Goal: Task Accomplishment & Management: Use online tool/utility

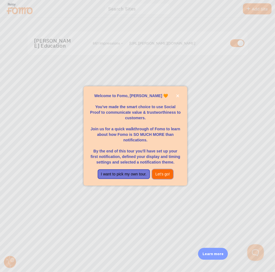
click at [161, 173] on button "Let's go!" at bounding box center [162, 174] width 21 height 10
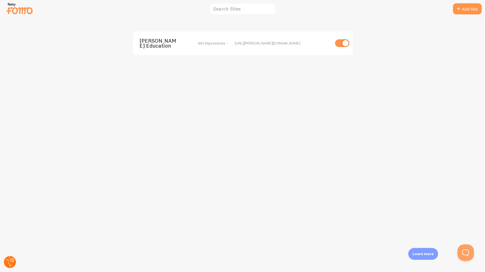
click at [14, 259] on circle at bounding box center [10, 262] width 12 height 12
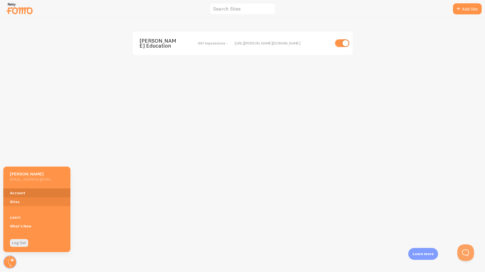
click at [19, 192] on link "Account" at bounding box center [36, 192] width 67 height 9
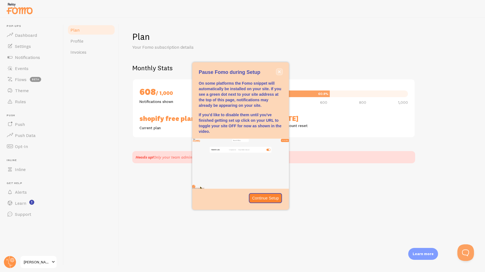
click at [275, 72] on icon "close," at bounding box center [279, 71] width 3 height 3
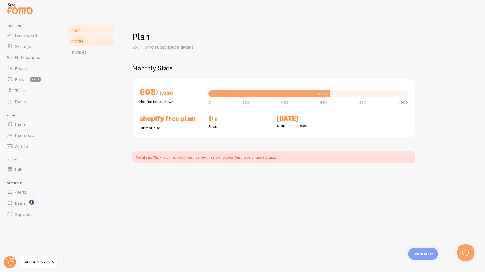
click at [80, 42] on span "Profile" at bounding box center [76, 41] width 13 height 6
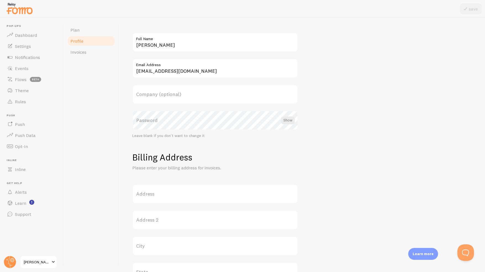
scroll to position [111, 0]
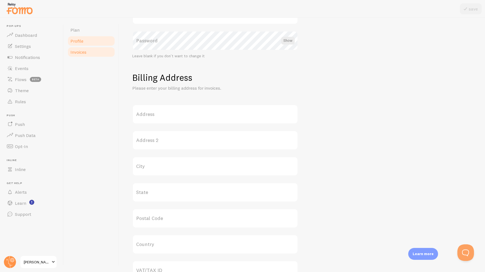
click at [82, 54] on span "Invoices" at bounding box center [78, 52] width 16 height 6
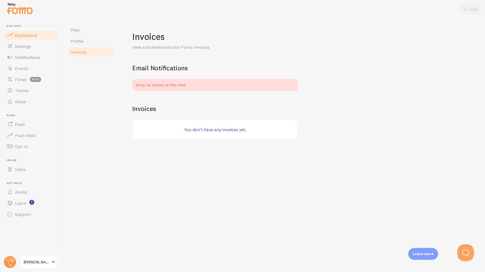
click at [43, 37] on link "Dashboard" at bounding box center [31, 35] width 57 height 11
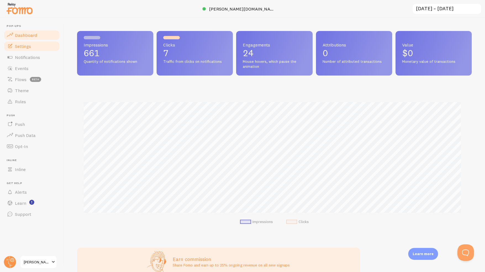
click at [33, 49] on link "Settings" at bounding box center [31, 46] width 57 height 11
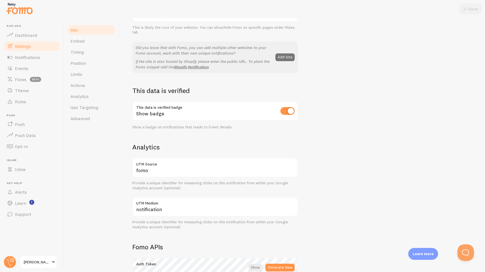
scroll to position [83, 0]
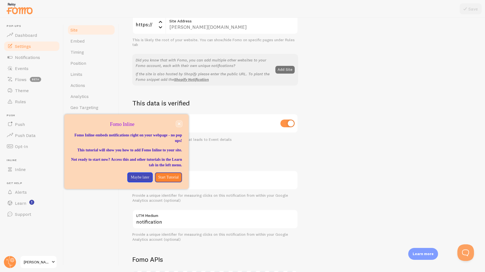
click at [179, 122] on icon "close," at bounding box center [179, 123] width 3 height 3
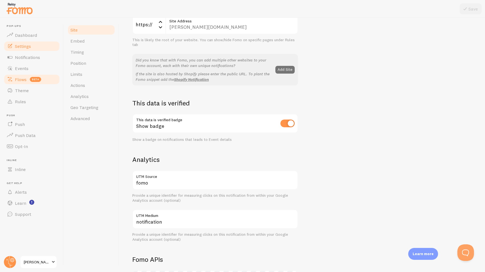
click at [22, 80] on span "Flows" at bounding box center [21, 80] width 12 height 6
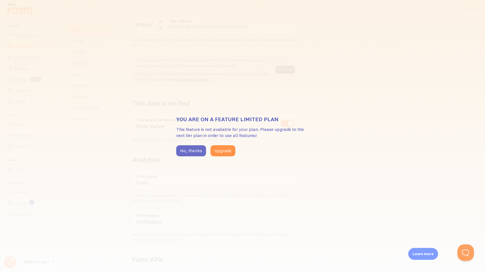
click at [203, 154] on button "No, thanks" at bounding box center [191, 150] width 30 height 11
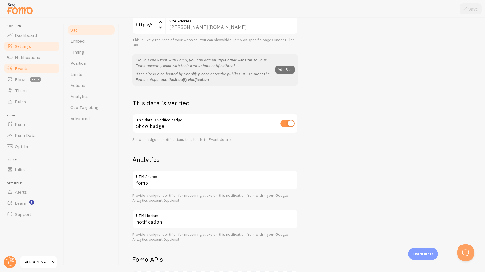
click at [26, 69] on span "Events" at bounding box center [22, 69] width 14 height 6
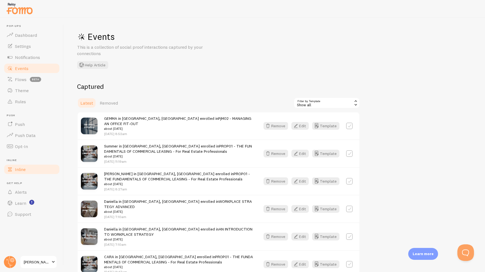
click at [27, 170] on link "Inline" at bounding box center [31, 169] width 57 height 11
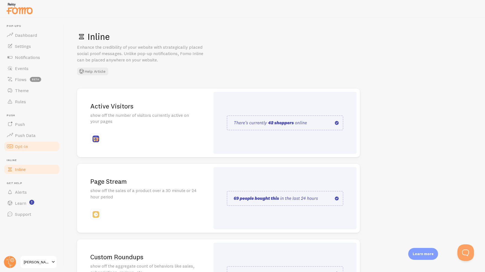
click at [30, 147] on link "Opt-In" at bounding box center [31, 146] width 57 height 11
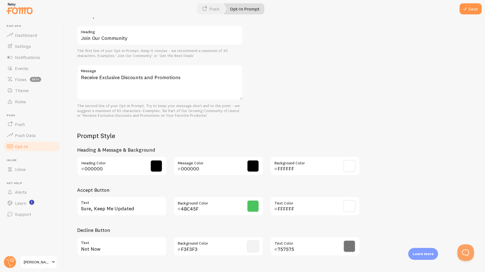
scroll to position [181, 0]
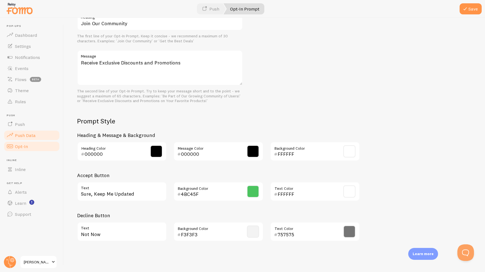
click at [56, 136] on link "Push Data" at bounding box center [31, 135] width 57 height 11
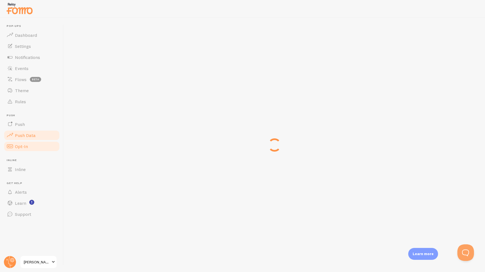
click at [10, 148] on span at bounding box center [10, 146] width 7 height 7
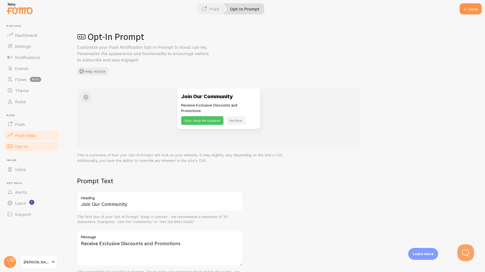
click at [17, 136] on span "Push Data" at bounding box center [25, 135] width 21 height 6
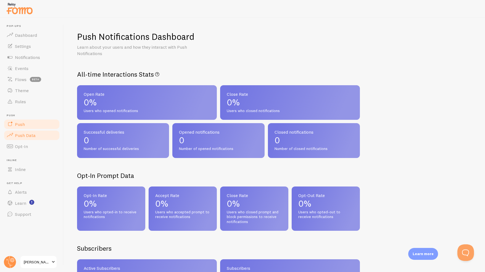
click at [20, 124] on span "Push" at bounding box center [20, 124] width 10 height 6
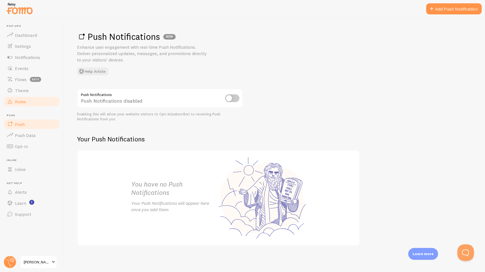
click at [24, 101] on span "Rules" at bounding box center [20, 102] width 11 height 6
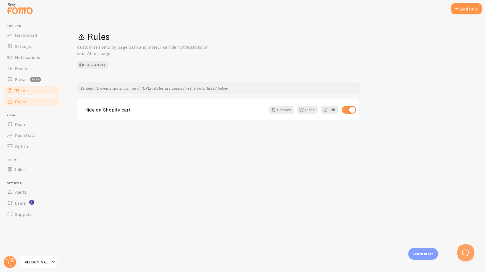
click at [30, 88] on link "Theme" at bounding box center [31, 90] width 57 height 11
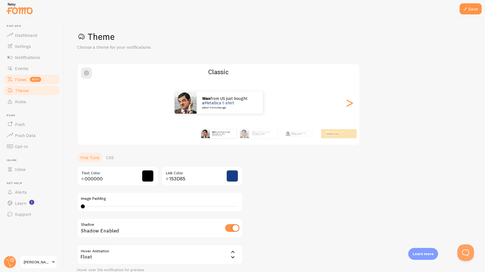
click at [35, 77] on span "beta" at bounding box center [35, 79] width 11 height 5
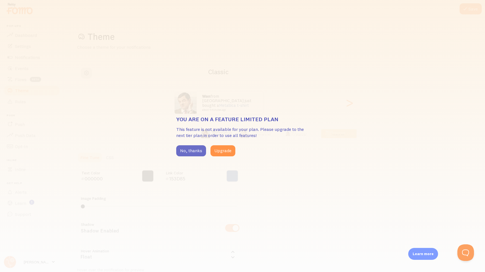
click at [194, 150] on button "No, thanks" at bounding box center [191, 150] width 30 height 11
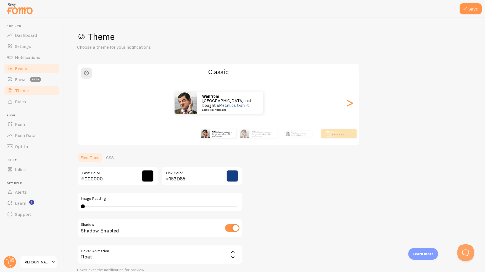
click at [23, 69] on span "Events" at bounding box center [22, 69] width 14 height 6
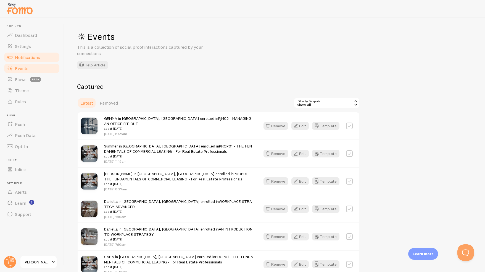
click at [24, 58] on span "Notifications" at bounding box center [27, 57] width 25 height 6
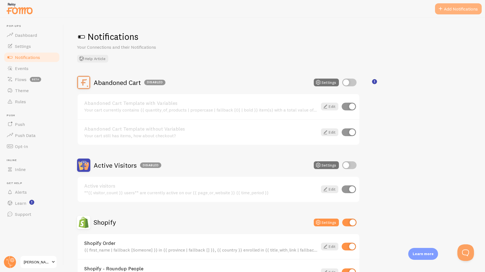
click at [275, 7] on button "Add Notifications" at bounding box center [458, 8] width 47 height 11
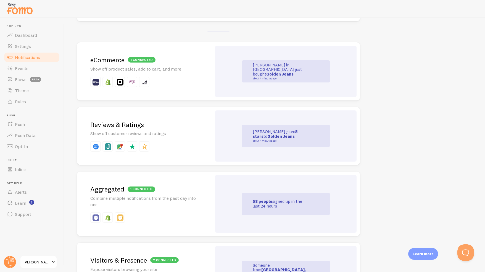
scroll to position [249, 0]
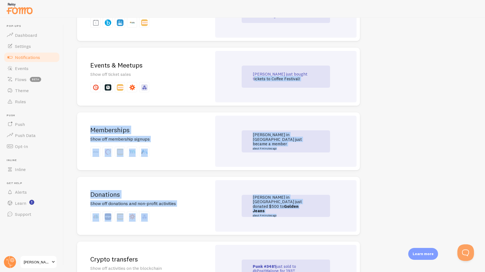
scroll to position [979, 0]
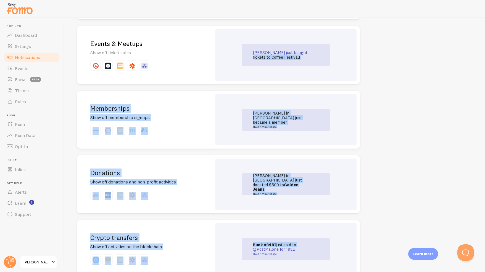
drag, startPoint x: 485, startPoint y: 204, endPoint x: 485, endPoint y: 220, distance: 16.6
click at [275, 220] on div "Add Notifications Connect with services you already use to add new Notification…" at bounding box center [275, 145] width 422 height 254
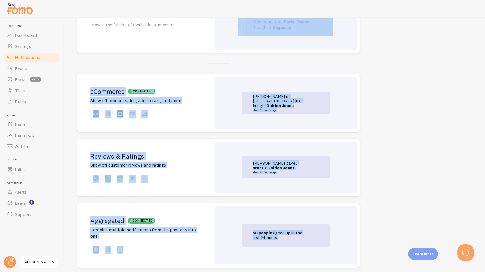
scroll to position [0, 0]
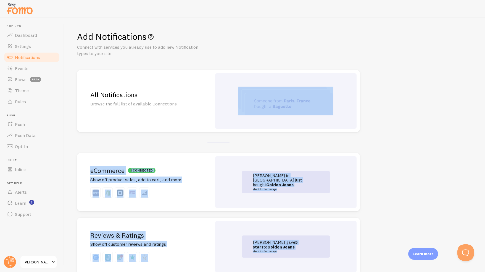
drag, startPoint x: 485, startPoint y: 241, endPoint x: 475, endPoint y: 36, distance: 204.8
click at [275, 25] on div "Add Notifications Connect with services you already use to add new Notification…" at bounding box center [275, 145] width 422 height 254
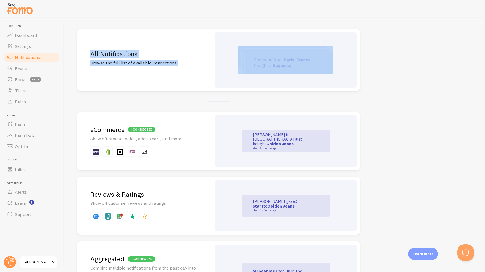
scroll to position [60, 0]
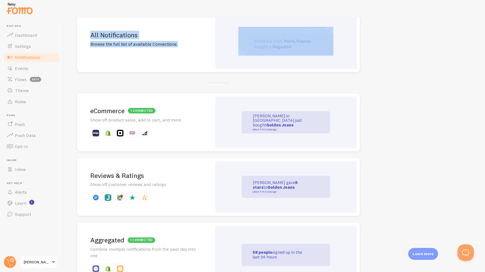
drag, startPoint x: 485, startPoint y: 49, endPoint x: 484, endPoint y: 60, distance: 10.6
click at [275, 60] on div "Add Notifications Connect with services you already use to add new Notification…" at bounding box center [275, 145] width 422 height 254
click at [238, 112] on div "[PERSON_NAME] in [GEOGRAPHIC_DATA] just bought Golden Jeans about 4 minutes ago" at bounding box center [286, 121] width 142 height 51
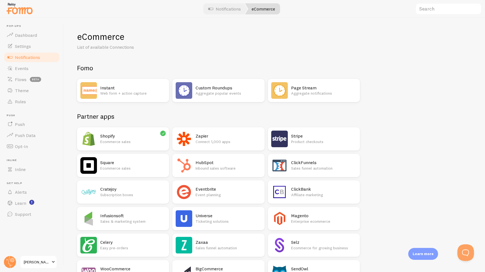
click at [275, 143] on p "Product checkouts" at bounding box center [324, 142] width 66 height 6
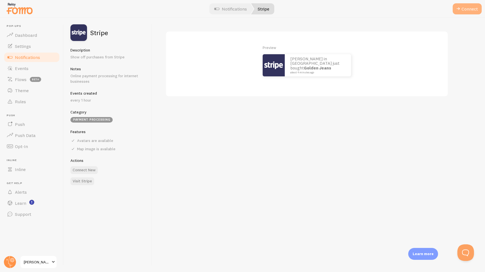
click at [275, 9] on button "Connect" at bounding box center [467, 8] width 29 height 11
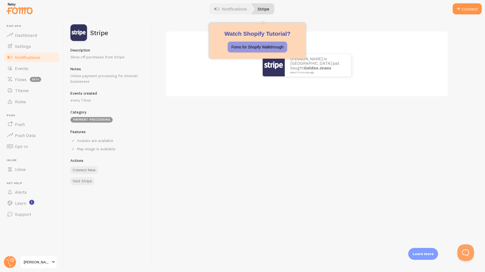
click at [258, 45] on p "Fomo for Shopify Walkthrough" at bounding box center [258, 47] width 52 height 6
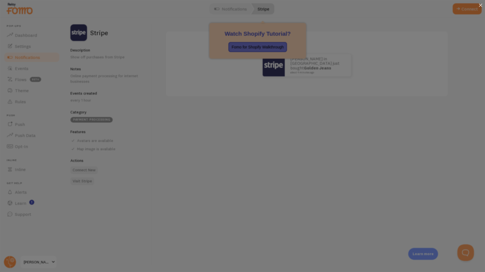
click at [275, 6] on div at bounding box center [481, 5] width 9 height 11
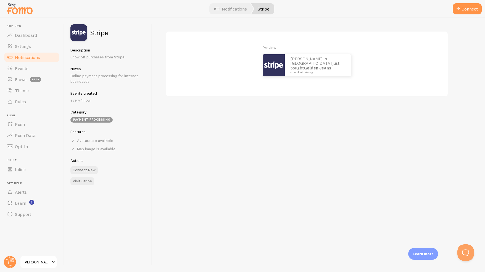
drag, startPoint x: 353, startPoint y: 159, endPoint x: 318, endPoint y: 138, distance: 40.9
click at [275, 139] on div "Preview [PERSON_NAME] in [GEOGRAPHIC_DATA] just bought Golden Jeans about 4 min…" at bounding box center [318, 145] width 333 height 254
